Goal: Understand process/instructions

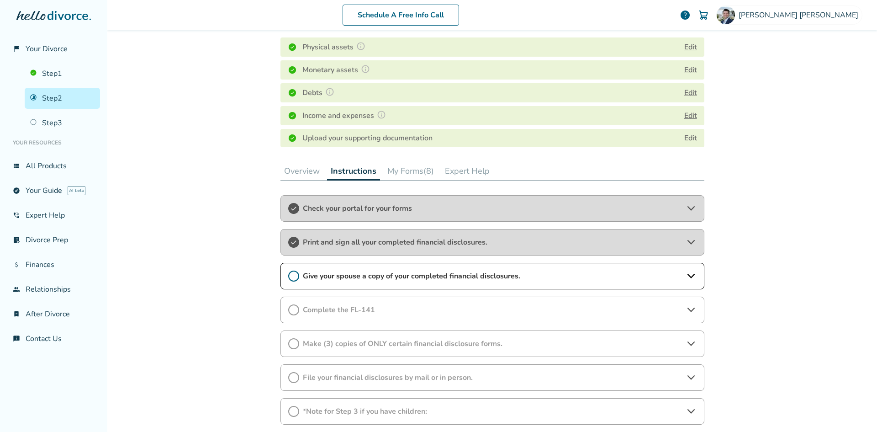
scroll to position [183, 0]
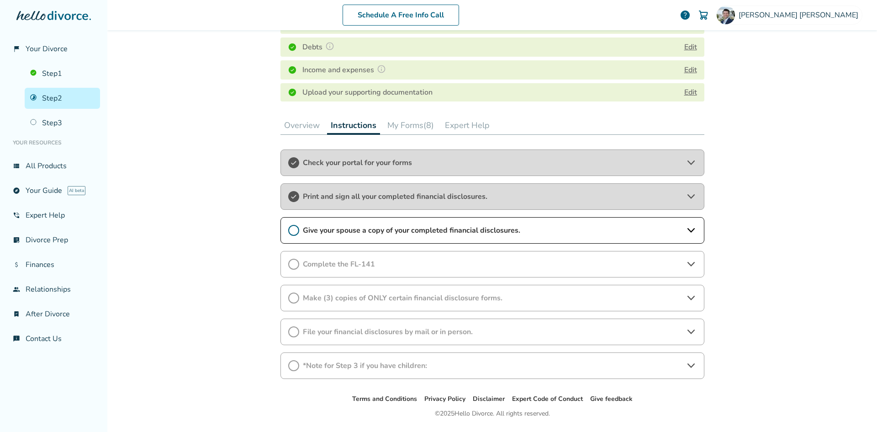
click at [289, 230] on icon at bounding box center [293, 230] width 11 height 11
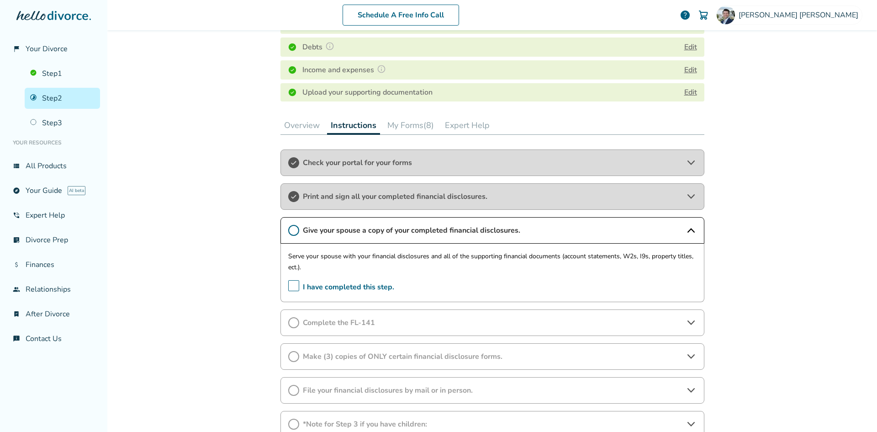
click at [290, 228] on icon at bounding box center [293, 230] width 11 height 11
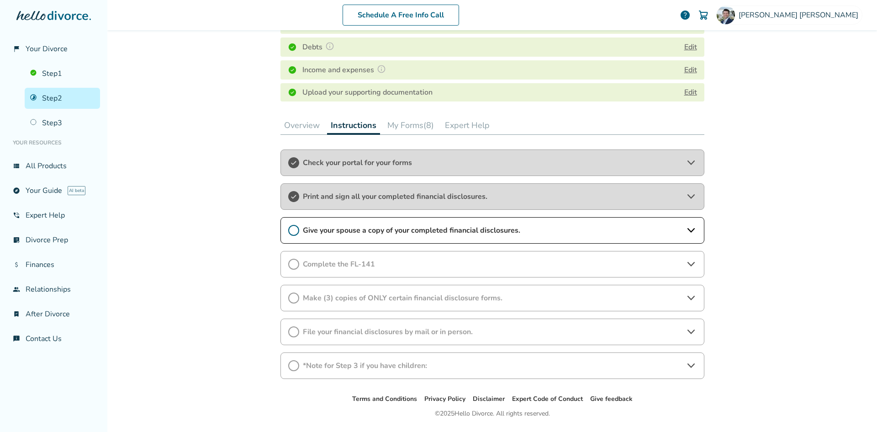
click at [311, 231] on span "Give your spouse a copy of your completed financial disclosures." at bounding box center [492, 230] width 379 height 10
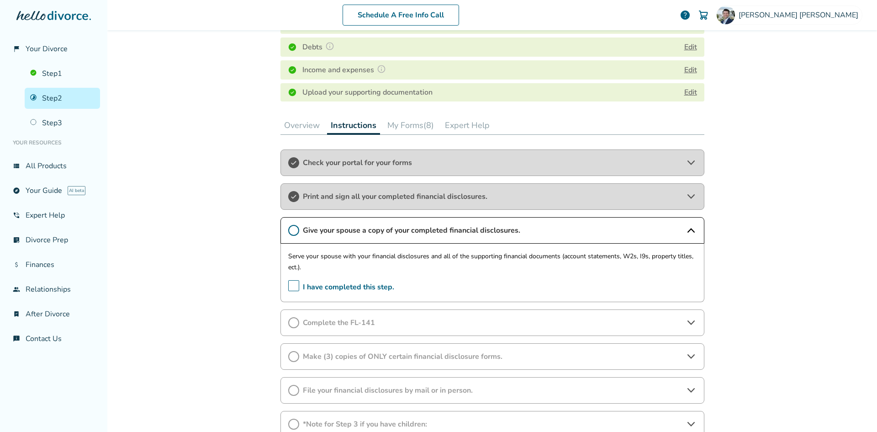
click at [288, 286] on span "I have completed this step." at bounding box center [341, 287] width 106 height 14
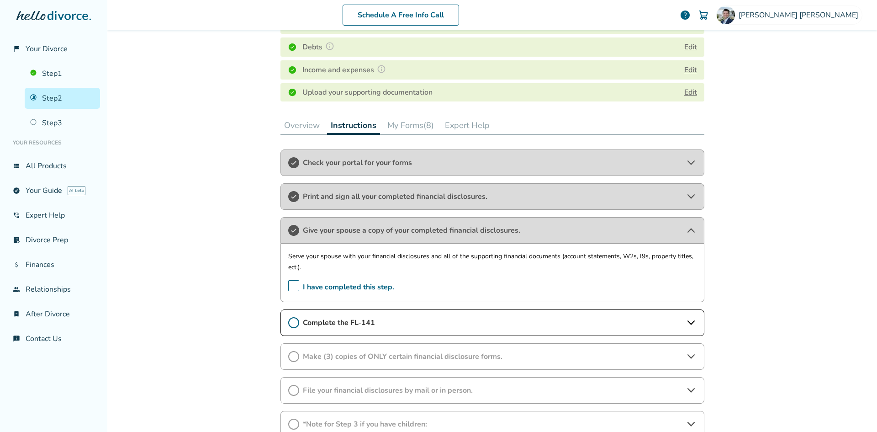
click at [324, 321] on span "Complete the FL-141" at bounding box center [492, 322] width 379 height 10
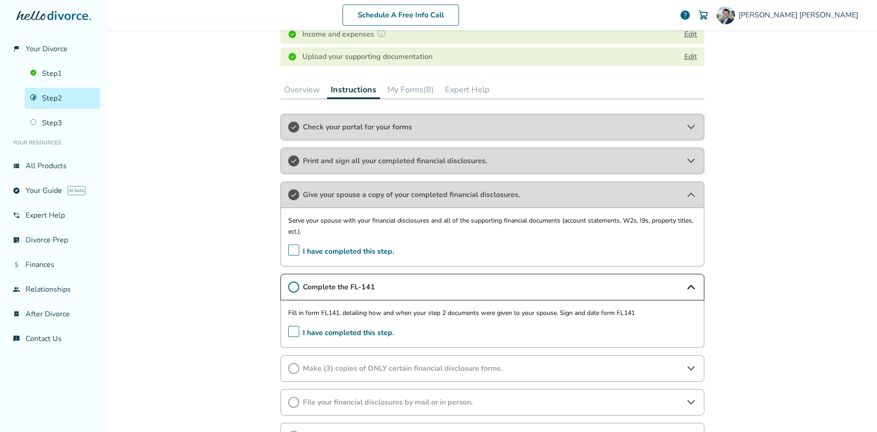
scroll to position [274, 0]
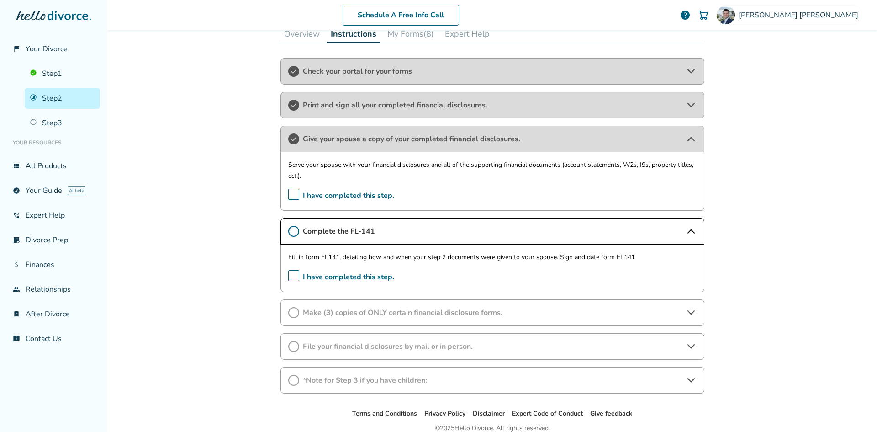
click at [290, 275] on span "I have completed this step." at bounding box center [341, 277] width 106 height 14
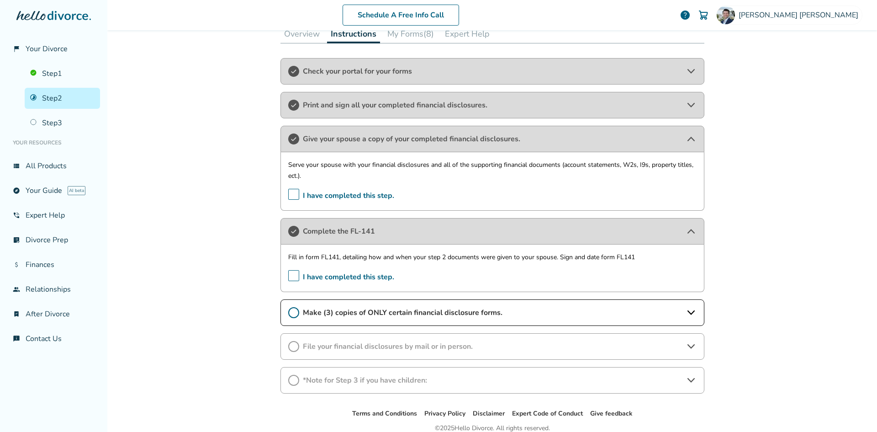
click at [345, 311] on span "Make (3) copies of ONLY certain financial disclosure forms." at bounding box center [492, 312] width 379 height 10
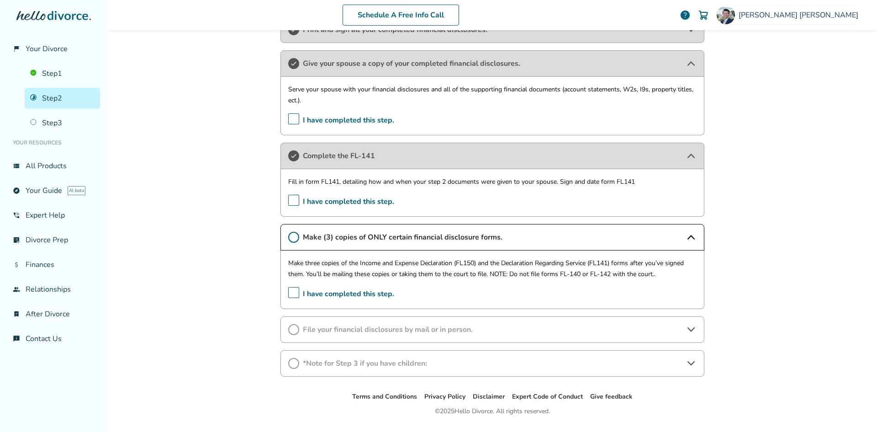
scroll to position [365, 0]
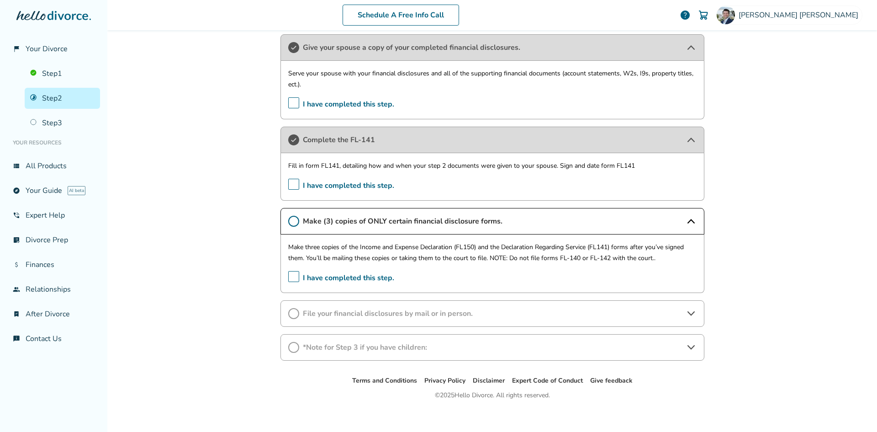
click at [328, 313] on span "File your financial disclosures by mail or in person." at bounding box center [492, 313] width 379 height 10
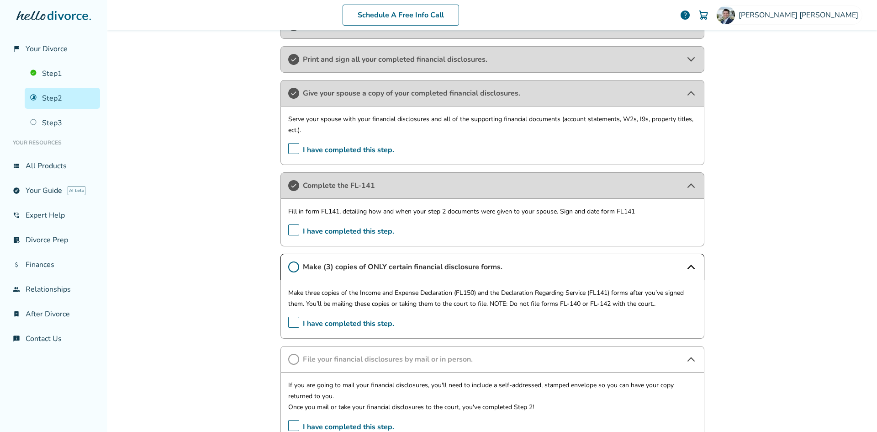
scroll to position [274, 0]
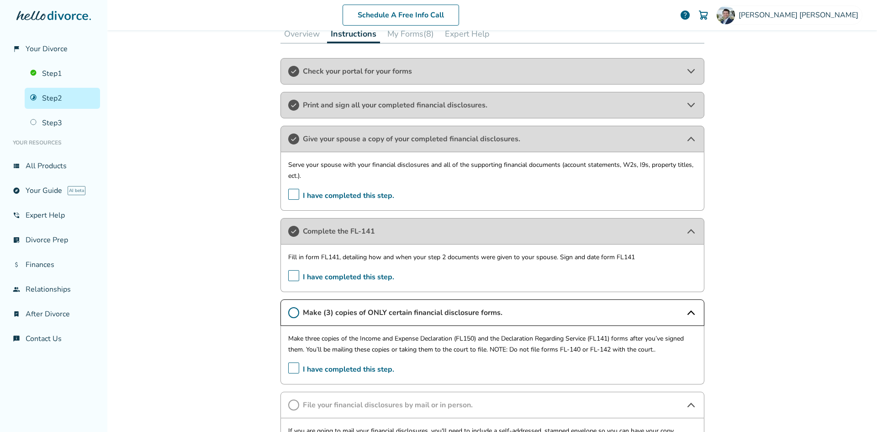
click at [214, 241] on div "Schedule A Free Info Call Ryan Thomason help Schedule A Free Call Ryan Thomason…" at bounding box center [491, 216] width 769 height 432
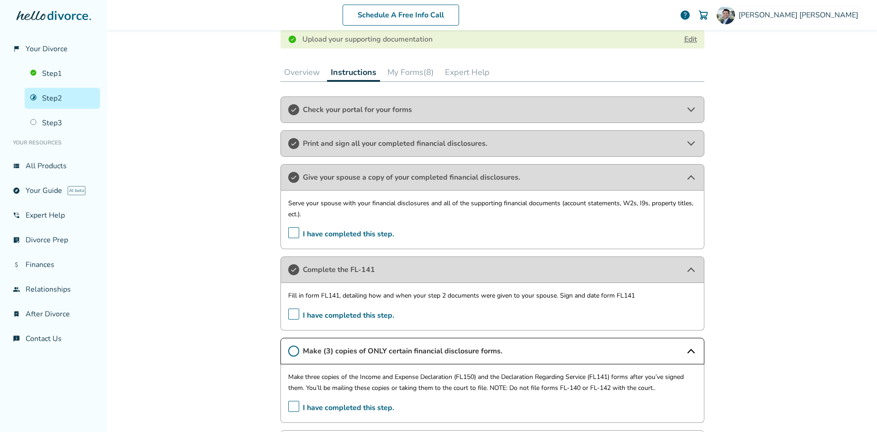
scroll to position [183, 0]
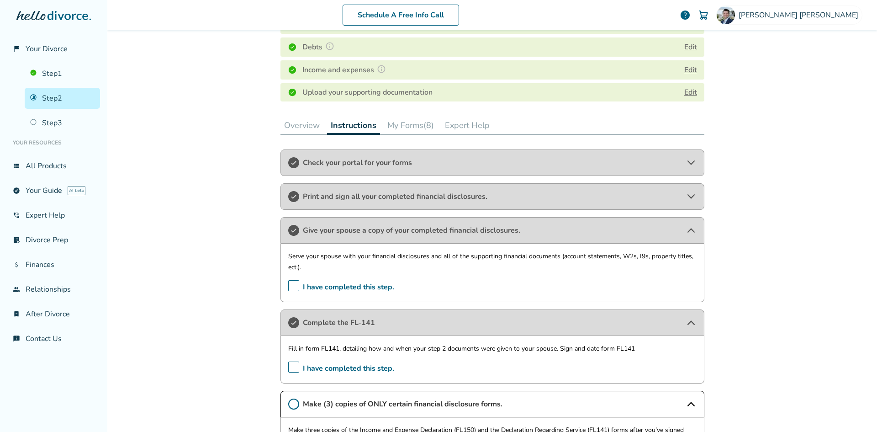
click at [238, 220] on div "Schedule A Free Info Call Ryan Thomason help Schedule A Free Call Ryan Thomason…" at bounding box center [491, 216] width 769 height 432
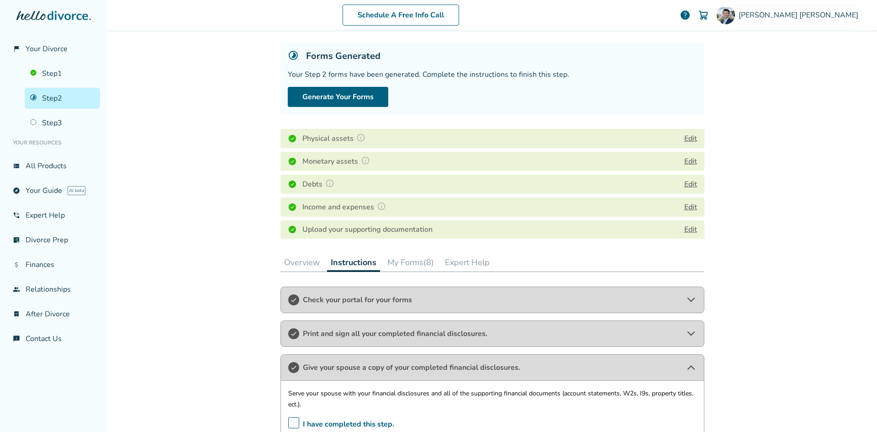
scroll to position [0, 0]
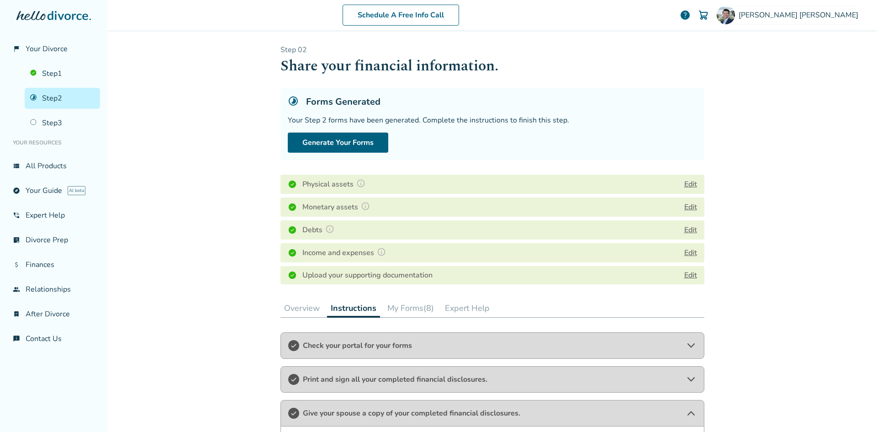
click at [291, 311] on button "Overview" at bounding box center [301, 308] width 43 height 18
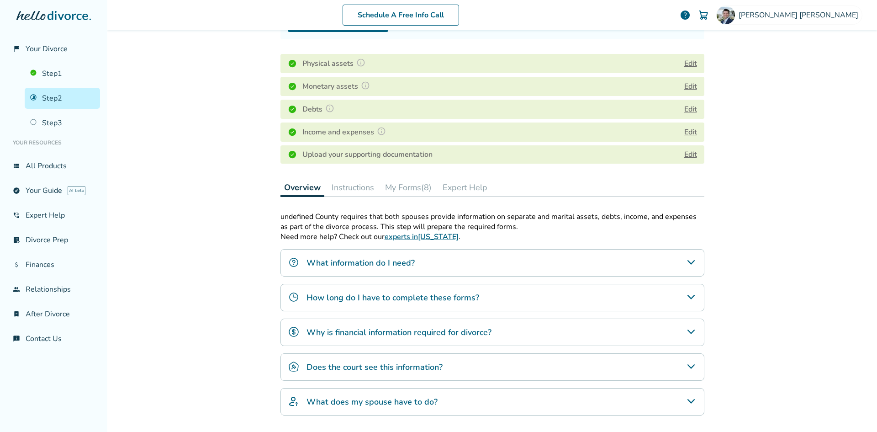
scroll to position [137, 0]
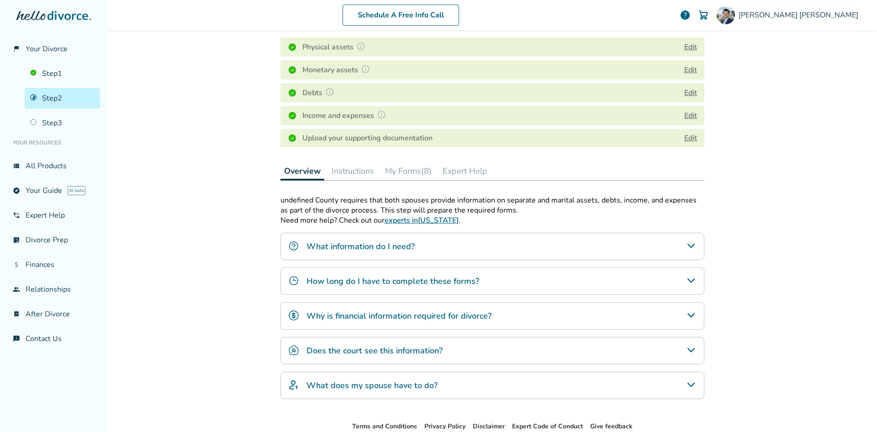
click at [347, 353] on h4 "Does the court see this information?" at bounding box center [374, 350] width 136 height 12
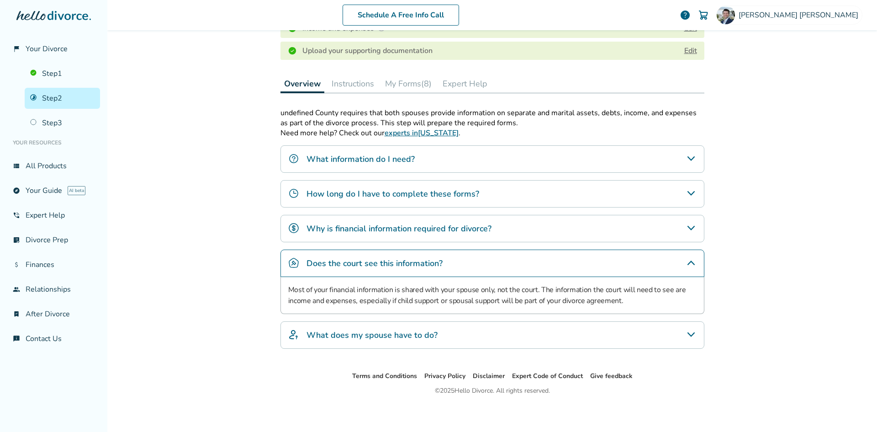
scroll to position [227, 0]
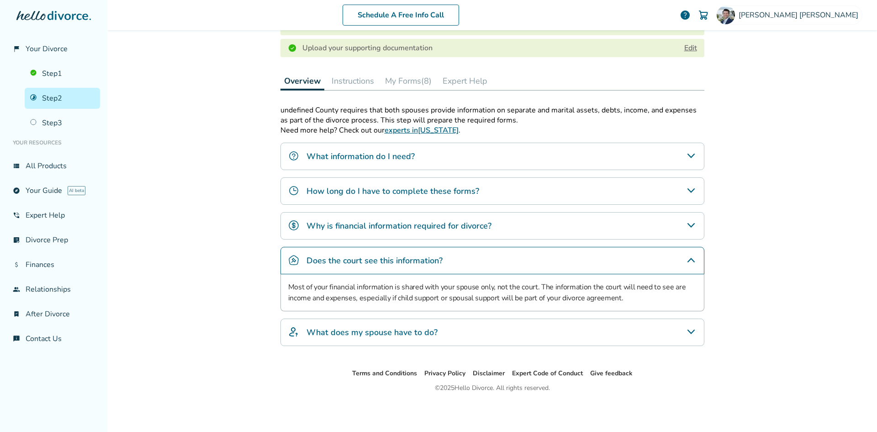
click at [398, 330] on h4 "What does my spouse have to do?" at bounding box center [371, 332] width 131 height 12
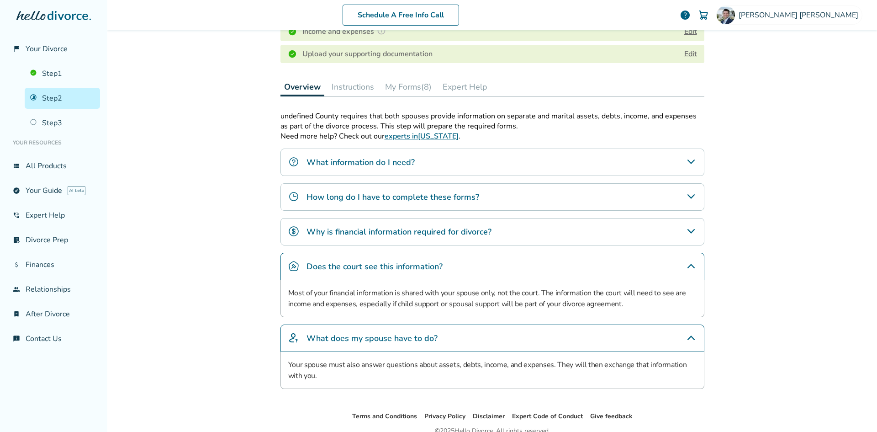
scroll to position [173, 0]
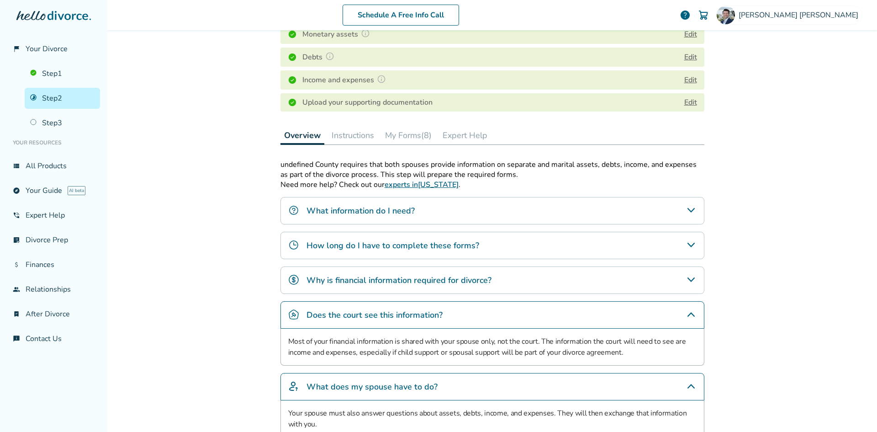
click at [360, 134] on button "Instructions" at bounding box center [353, 135] width 50 height 18
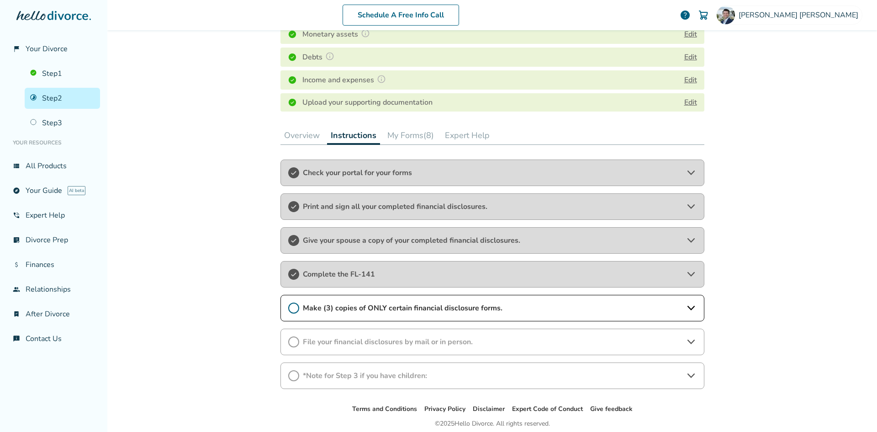
click at [345, 207] on span "Print and sign all your completed financial disclosures." at bounding box center [492, 206] width 379 height 10
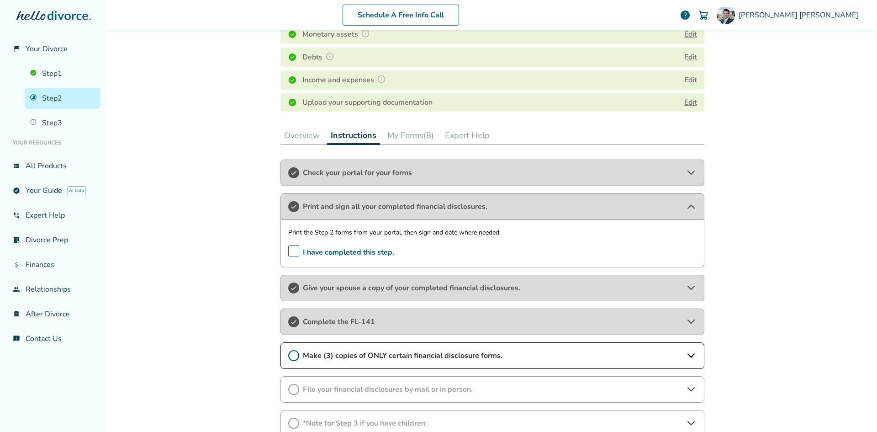
click at [345, 207] on span "Print and sign all your completed financial disclosures." at bounding box center [492, 206] width 379 height 10
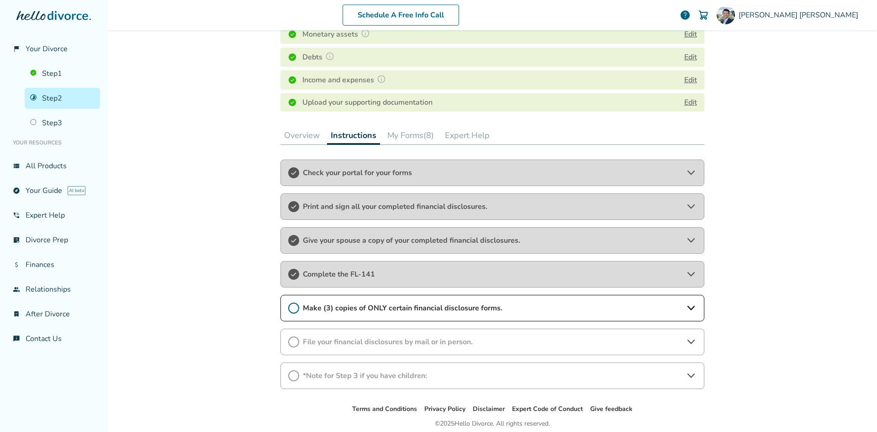
click at [337, 304] on span "Make (3) copies of ONLY certain financial disclosure forms." at bounding box center [492, 308] width 379 height 10
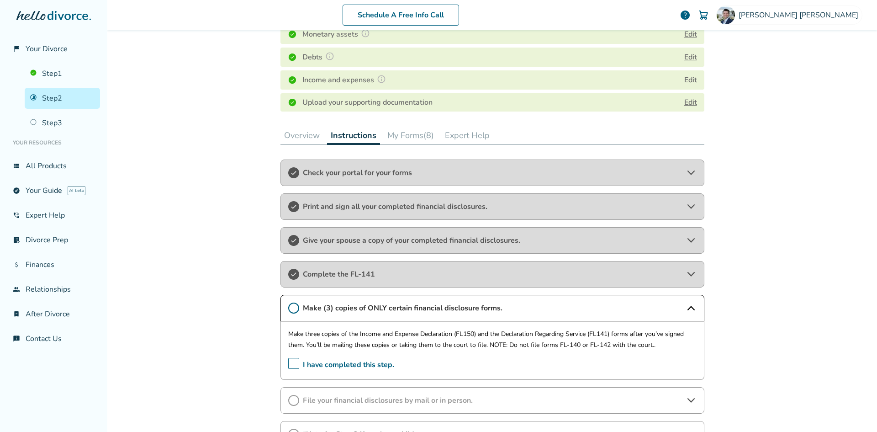
click at [337, 304] on span "Make (3) copies of ONLY certain financial disclosure forms." at bounding box center [492, 308] width 379 height 10
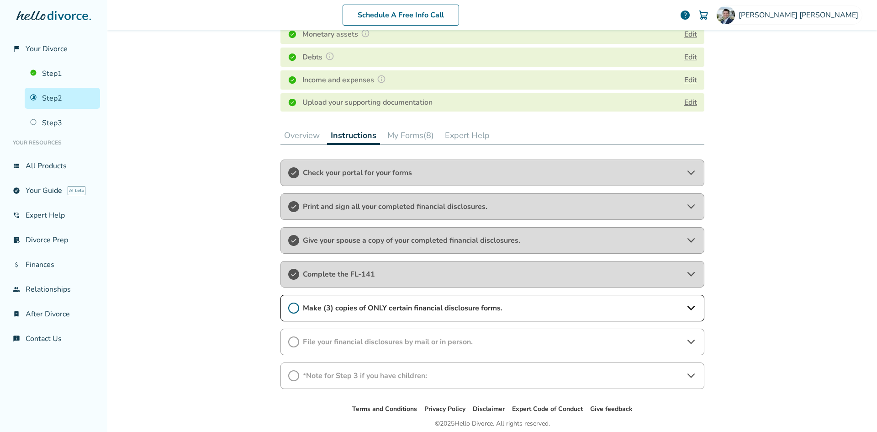
click at [366, 311] on span "Make (3) copies of ONLY certain financial disclosure forms." at bounding box center [492, 308] width 379 height 10
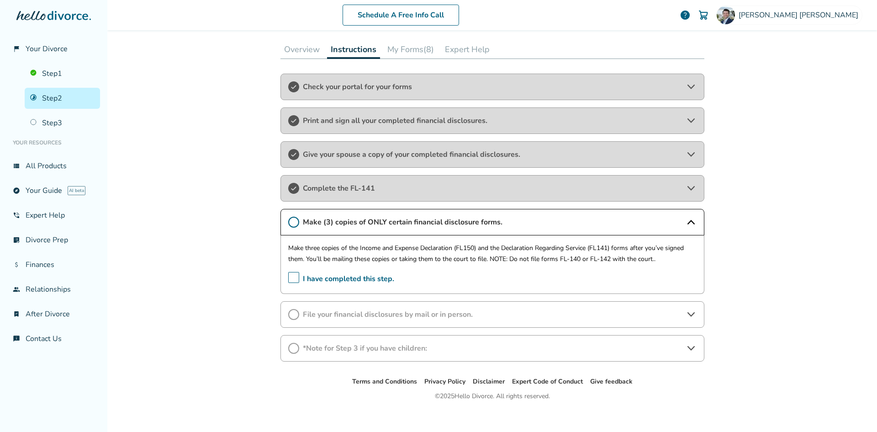
scroll to position [267, 0]
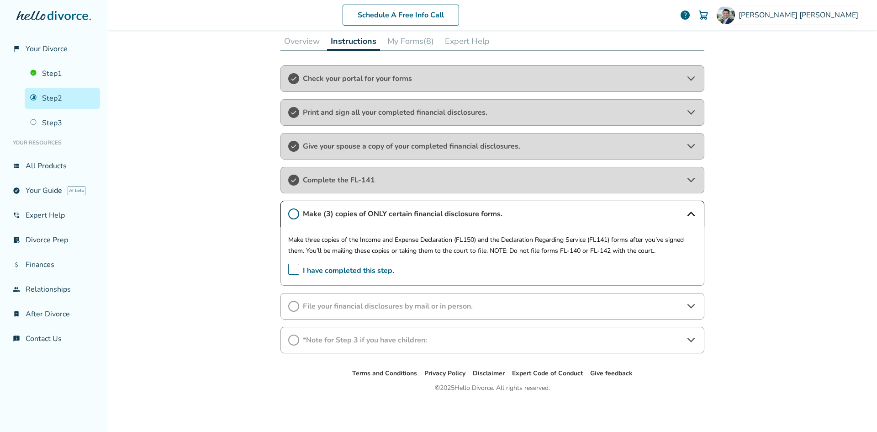
click at [784, 276] on div "Schedule A Free Info Call Ryan Thomason help Schedule A Free Call Ryan Thomason…" at bounding box center [491, 216] width 769 height 432
click at [353, 304] on span "File your financial disclosures by mail or in person." at bounding box center [492, 306] width 379 height 10
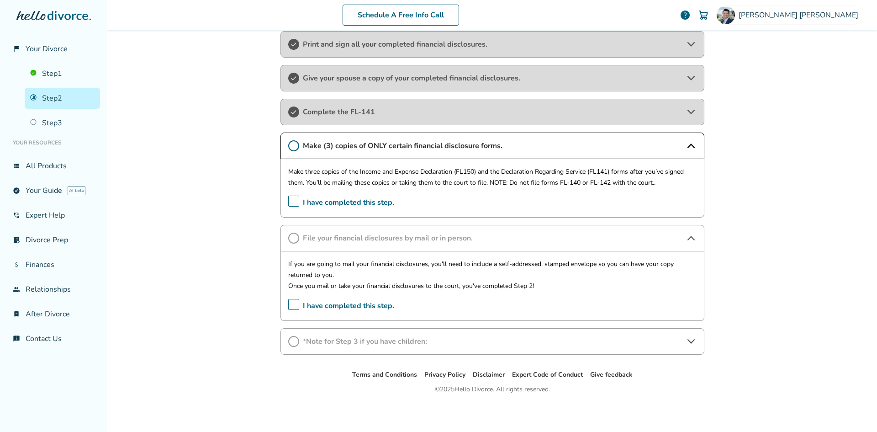
scroll to position [336, 0]
click at [374, 341] on span "*Note for Step 3 if you have children:" at bounding box center [492, 340] width 379 height 10
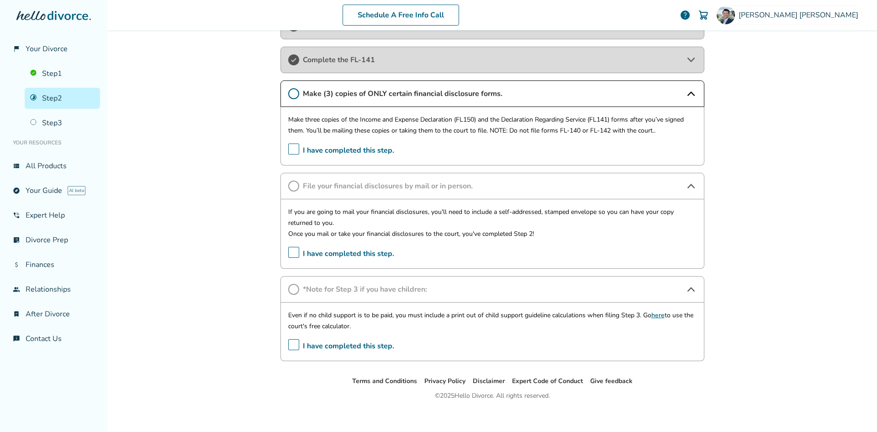
scroll to position [395, 0]
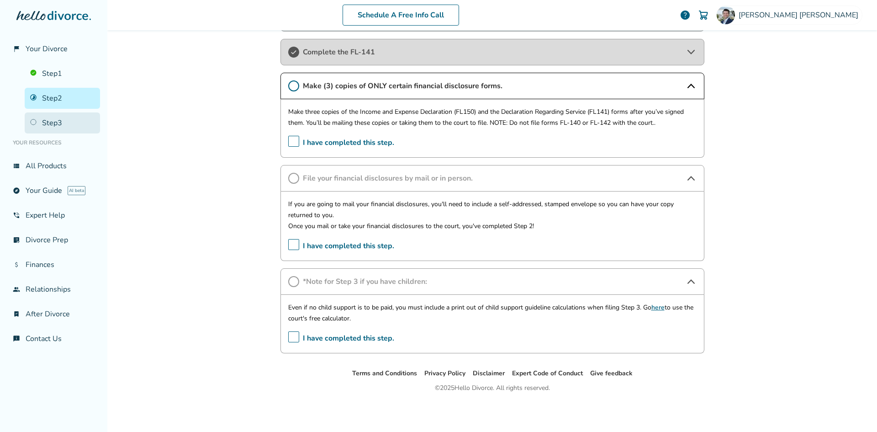
click at [41, 121] on link "Step 3" at bounding box center [62, 122] width 75 height 21
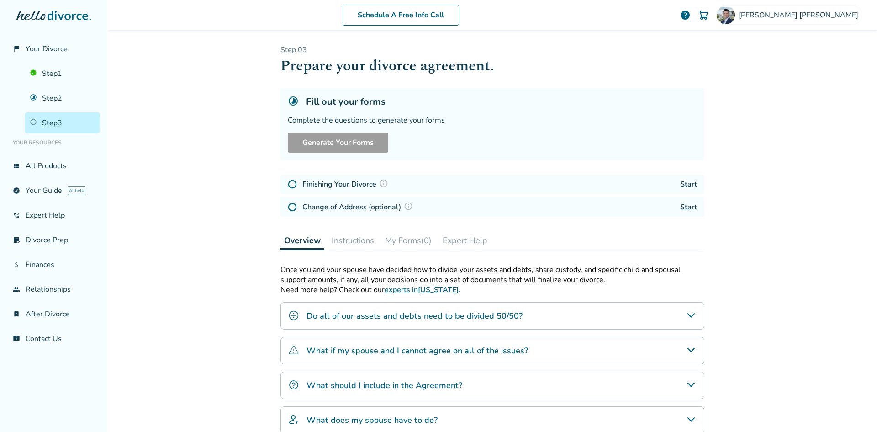
click at [813, 320] on div "Schedule A Free Info Call Ryan Thomason help Schedule A Free Call Ryan Thomason…" at bounding box center [491, 216] width 769 height 432
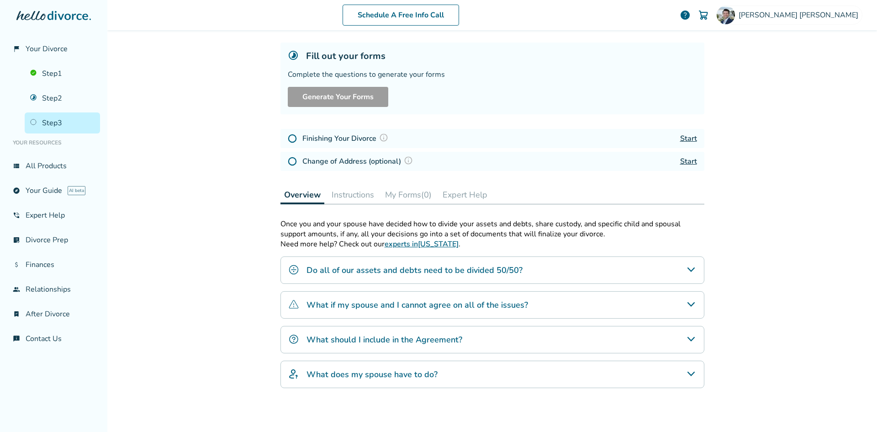
click at [408, 310] on h4 "What if my spouse and I cannot agree on all of the issues?" at bounding box center [416, 305] width 221 height 12
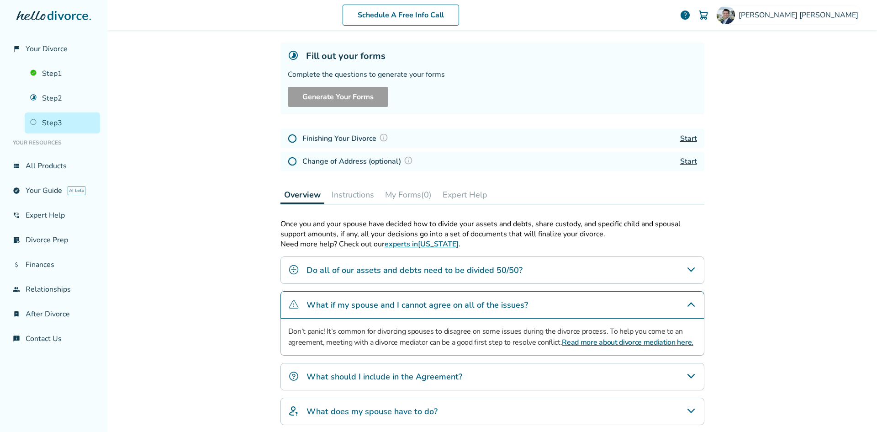
click at [407, 305] on h4 "What if my spouse and I cannot agree on all of the issues?" at bounding box center [416, 305] width 221 height 12
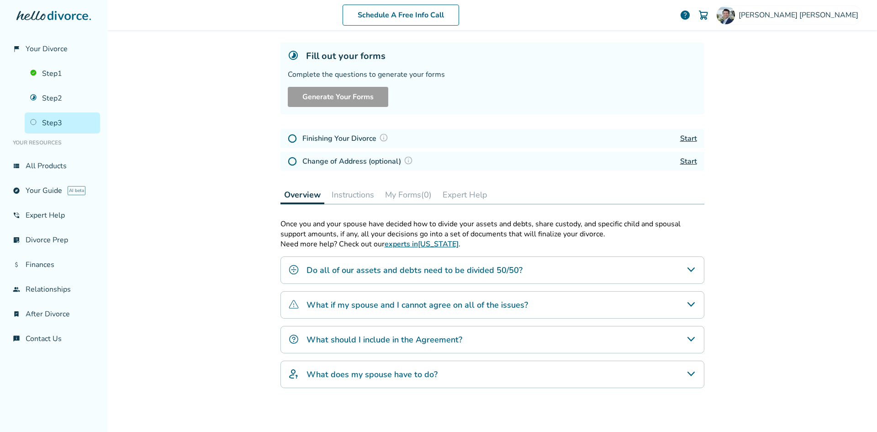
click at [329, 341] on h4 "What should I include in the Agreement?" at bounding box center [384, 339] width 156 height 12
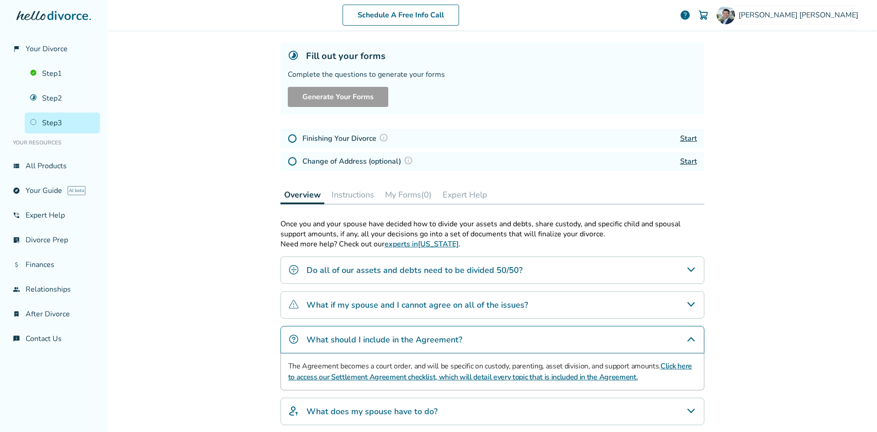
click at [407, 374] on link "Click here to access our Settlement Agreement checklist, which will detail ever…" at bounding box center [490, 371] width 404 height 21
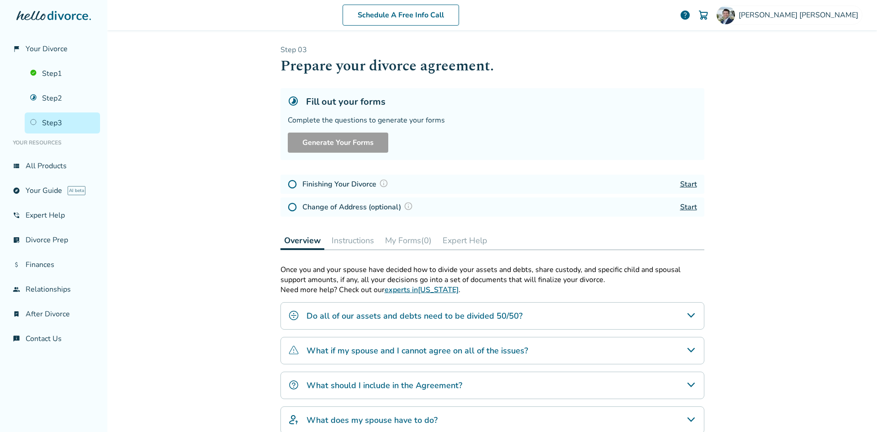
click at [335, 184] on h4 "Finishing Your Divorce" at bounding box center [346, 184] width 89 height 12
click at [691, 184] on link "Start" at bounding box center [688, 184] width 17 height 10
